Goal: Transaction & Acquisition: Subscribe to service/newsletter

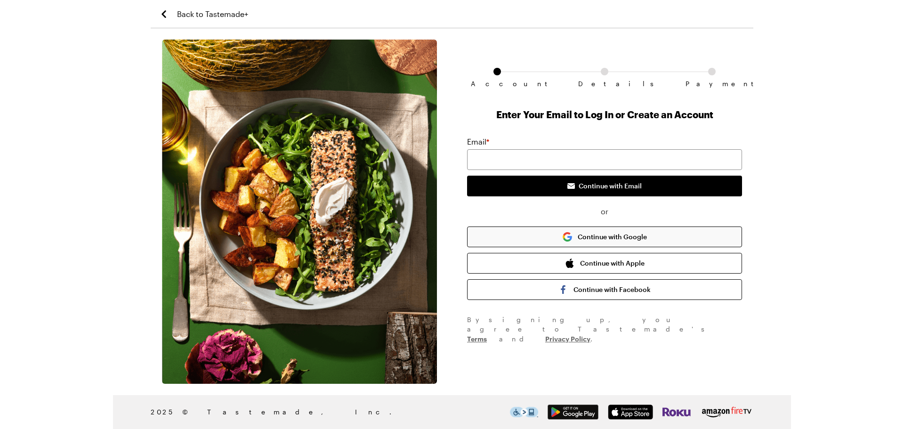
click at [639, 232] on button "Continue with Google" at bounding box center [604, 236] width 275 height 21
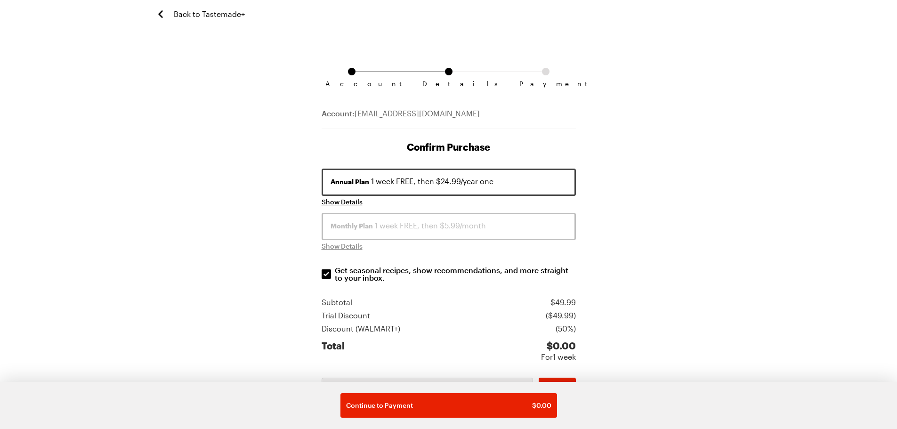
click at [235, 17] on span "Back to Tastemade+" at bounding box center [209, 13] width 71 height 11
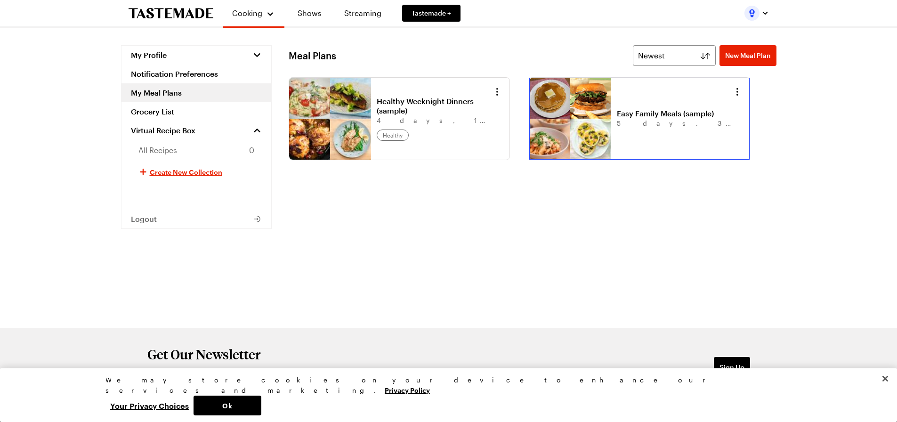
click at [644, 118] on link "Easy Family Meals (sample)" at bounding box center [675, 113] width 117 height 9
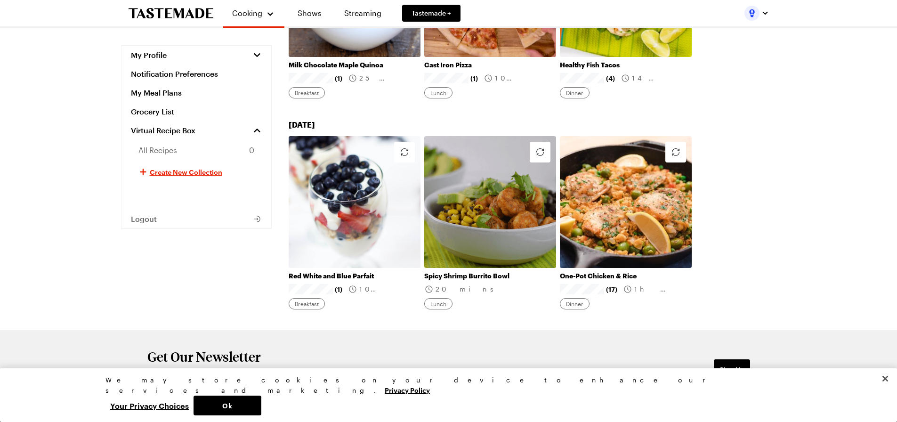
scroll to position [684, 0]
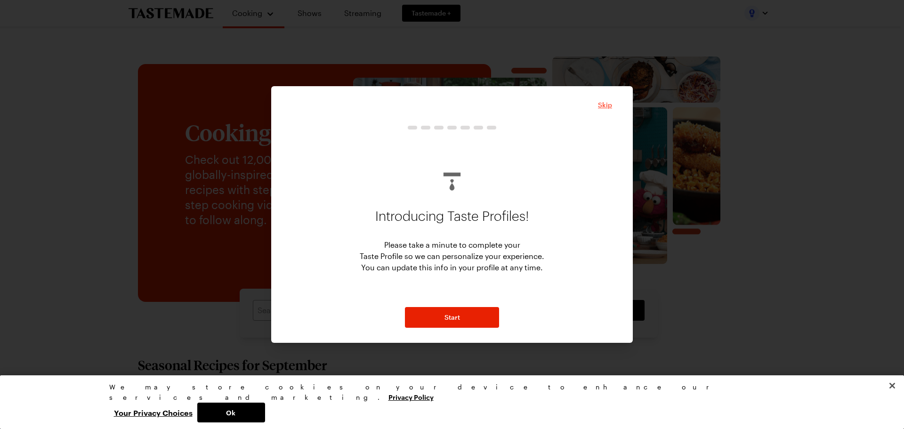
click at [603, 106] on span "Skip" at bounding box center [605, 104] width 14 height 9
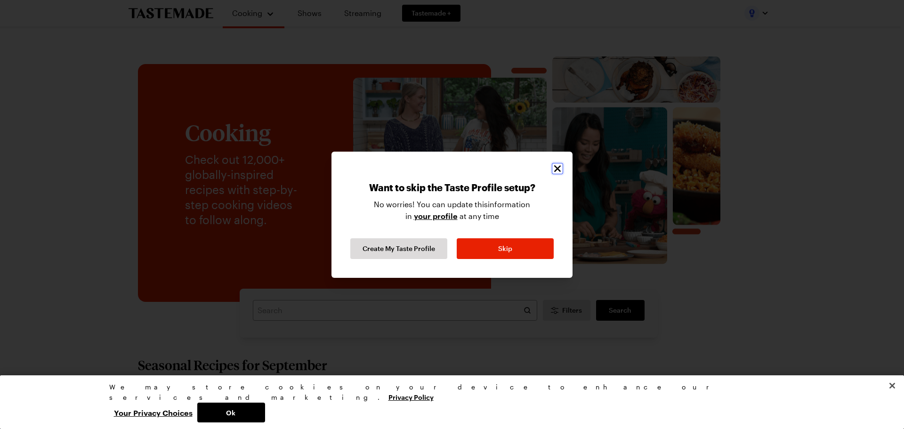
click at [555, 168] on icon "Close" at bounding box center [557, 168] width 11 height 11
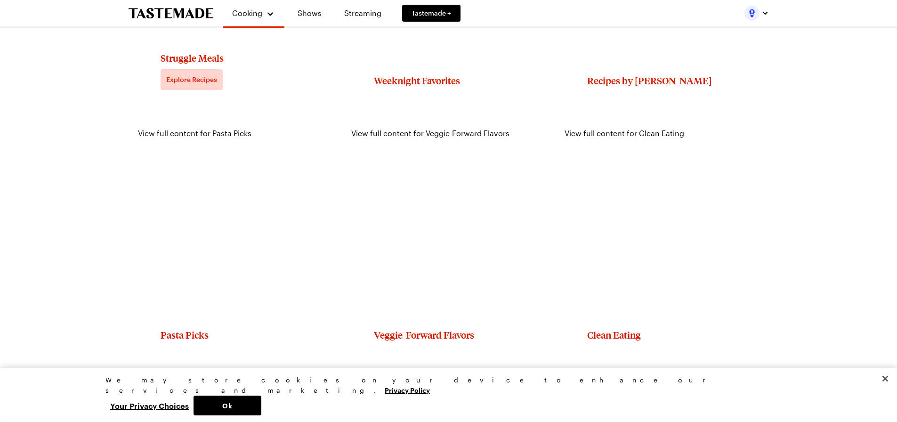
scroll to position [941, 0]
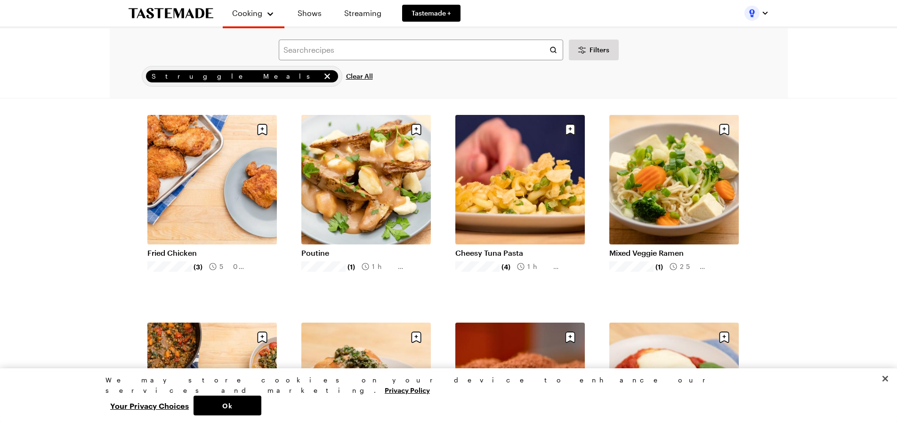
scroll to position [471, 0]
